Goal: Find specific page/section: Find specific page/section

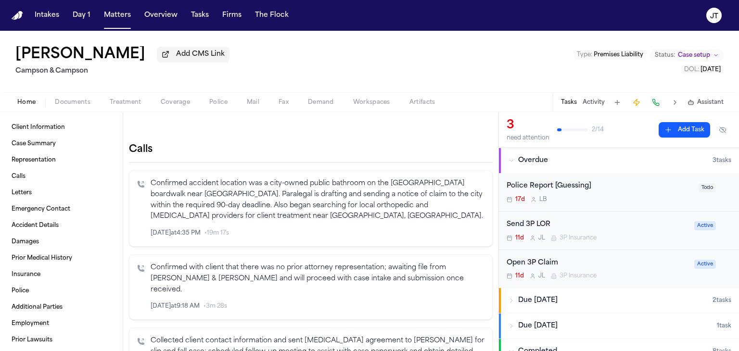
scroll to position [48, 0]
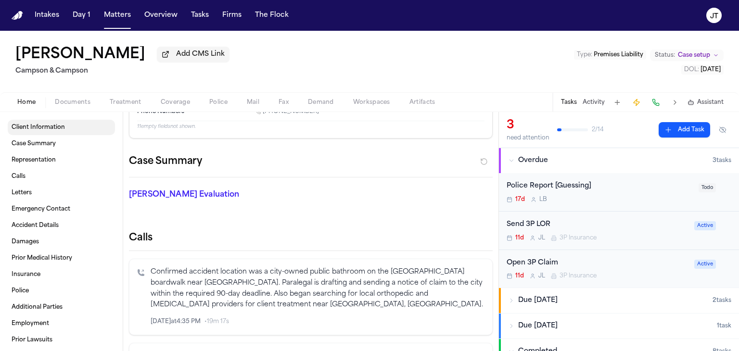
click at [35, 126] on span "Client Information" at bounding box center [38, 128] width 53 height 8
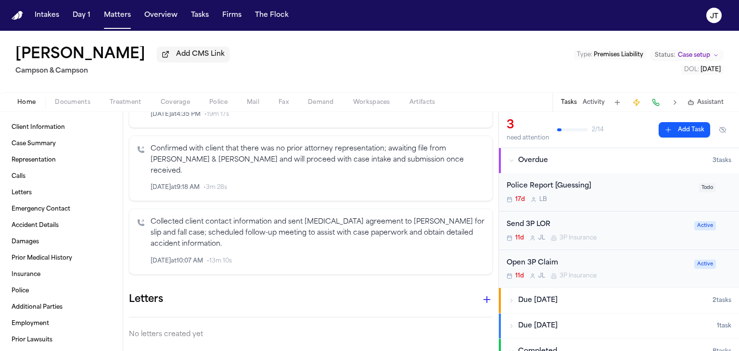
scroll to position [337, 0]
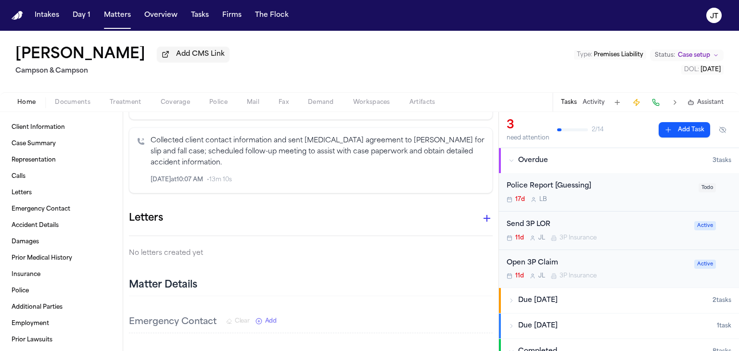
click at [19, 103] on span "Home" at bounding box center [26, 103] width 18 height 8
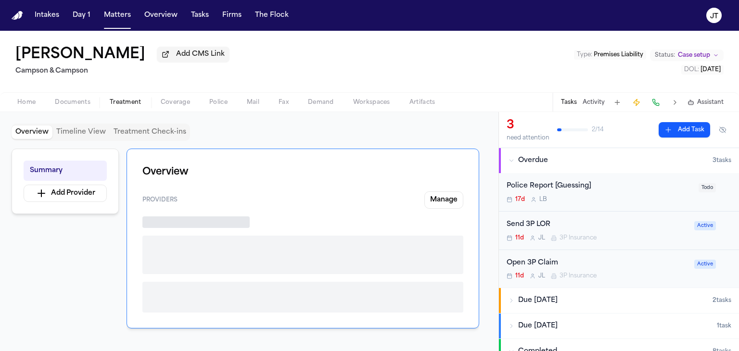
click at [129, 101] on span "Treatment" at bounding box center [126, 103] width 32 height 8
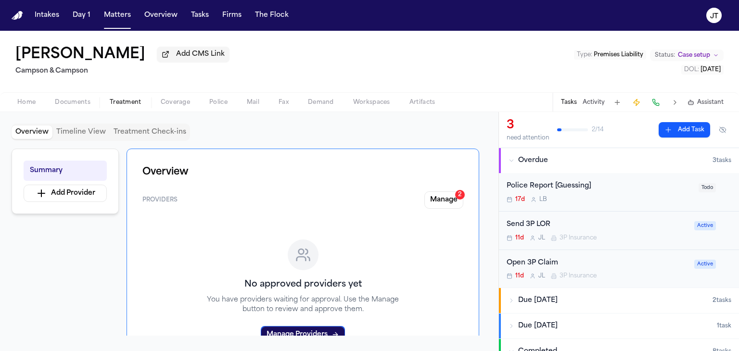
click at [25, 101] on span "Home" at bounding box center [26, 103] width 18 height 8
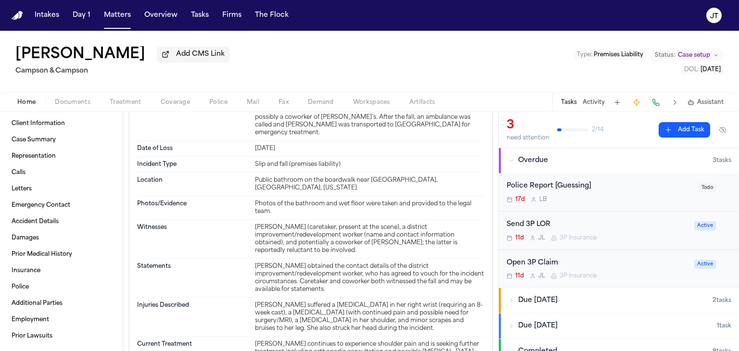
scroll to position [721, 0]
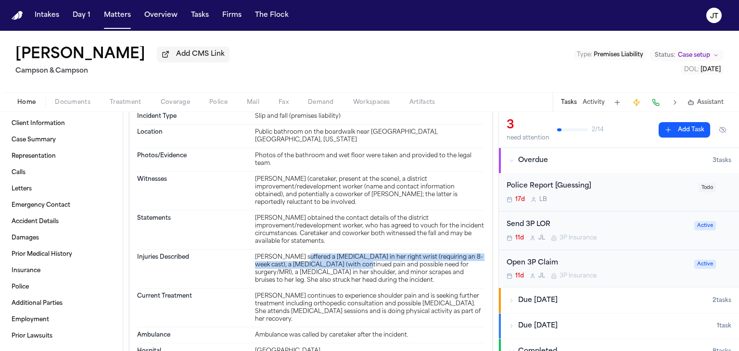
drag, startPoint x: 294, startPoint y: 236, endPoint x: 351, endPoint y: 242, distance: 56.6
click at [351, 253] on div "[PERSON_NAME] suffered a [MEDICAL_DATA] in her right wrist (requiring an 8-week…" at bounding box center [369, 268] width 229 height 31
click at [339, 253] on div "[PERSON_NAME] suffered a [MEDICAL_DATA] in her right wrist (requiring an 8-week…" at bounding box center [369, 268] width 229 height 31
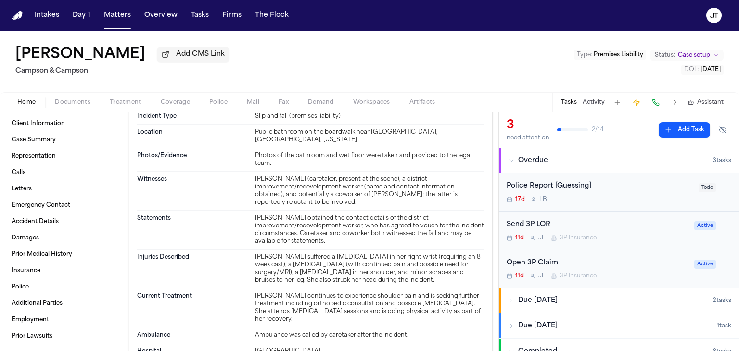
click at [291, 253] on div "[PERSON_NAME] suffered a [MEDICAL_DATA] in her right wrist (requiring an 8-week…" at bounding box center [369, 268] width 229 height 31
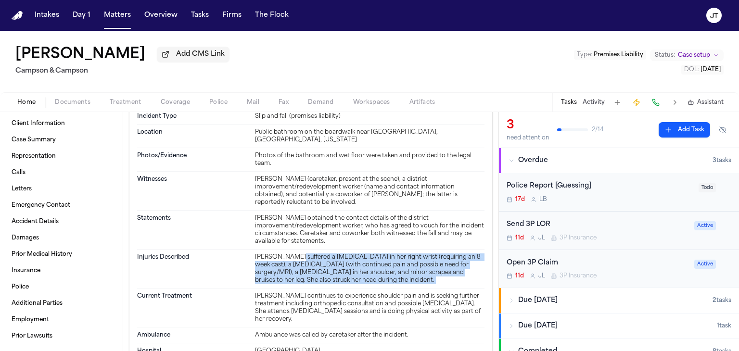
drag, startPoint x: 291, startPoint y: 232, endPoint x: 409, endPoint y: 259, distance: 121.3
click at [409, 259] on div "[PERSON_NAME] suffered a [MEDICAL_DATA] in her right wrist (requiring an 8-week…" at bounding box center [369, 268] width 229 height 31
copy div "suffered a [MEDICAL_DATA] in her right wrist (requiring an 8-week cast), a [MED…"
click at [108, 15] on button "Matters" at bounding box center [117, 15] width 35 height 17
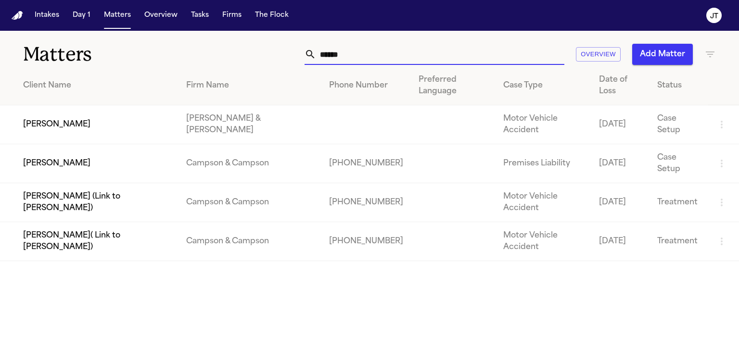
click at [373, 54] on input "******" at bounding box center [440, 54] width 248 height 21
drag, startPoint x: 349, startPoint y: 53, endPoint x: 272, endPoint y: 55, distance: 77.0
click at [272, 55] on div "****** Overview Add Matter" at bounding box center [466, 54] width 499 height 21
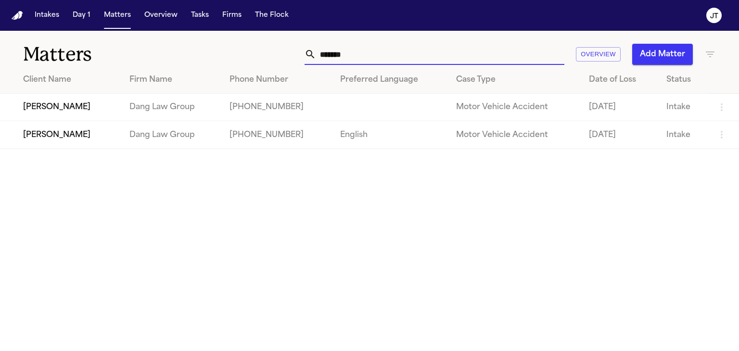
type input "*******"
click at [63, 130] on td "[PERSON_NAME]" at bounding box center [61, 134] width 122 height 27
